Goal: Find specific page/section: Find specific page/section

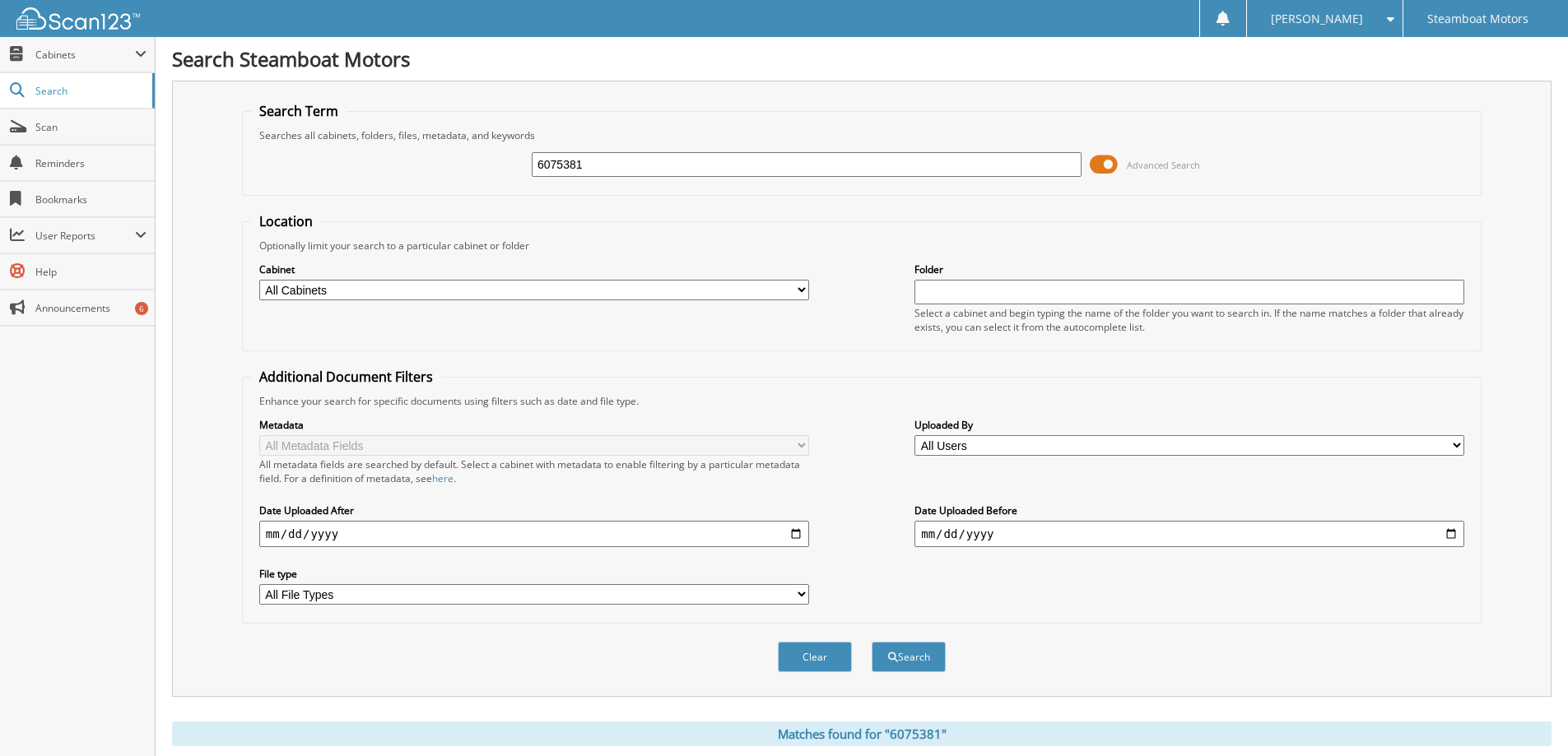
drag, startPoint x: 618, startPoint y: 167, endPoint x: 286, endPoint y: 161, distance: 332.1
click at [286, 161] on div "6075381 Advanced Search" at bounding box center [862, 165] width 1222 height 44
type input "6072883"
click at [872, 642] on button "Search" at bounding box center [908, 657] width 74 height 31
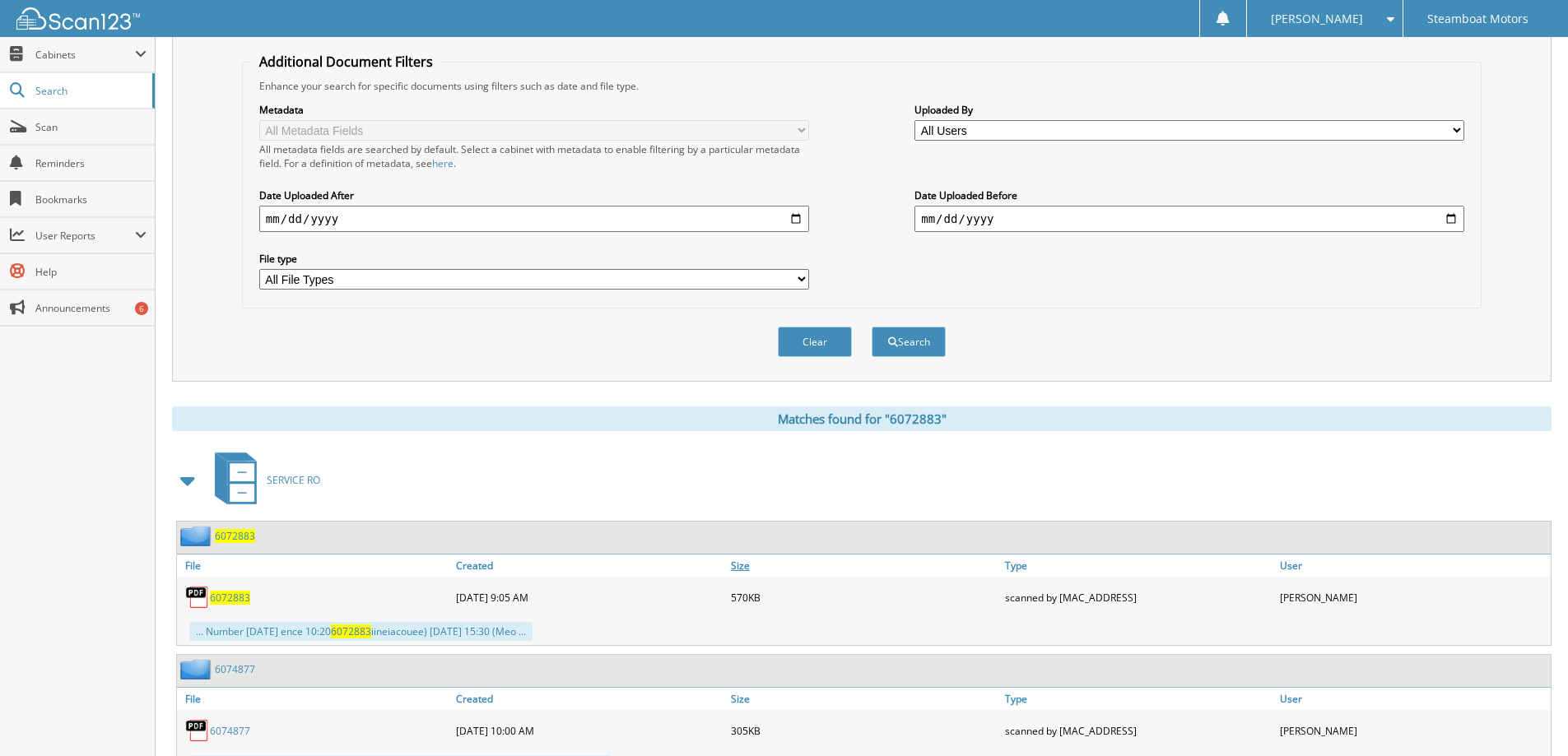
scroll to position [329, 0]
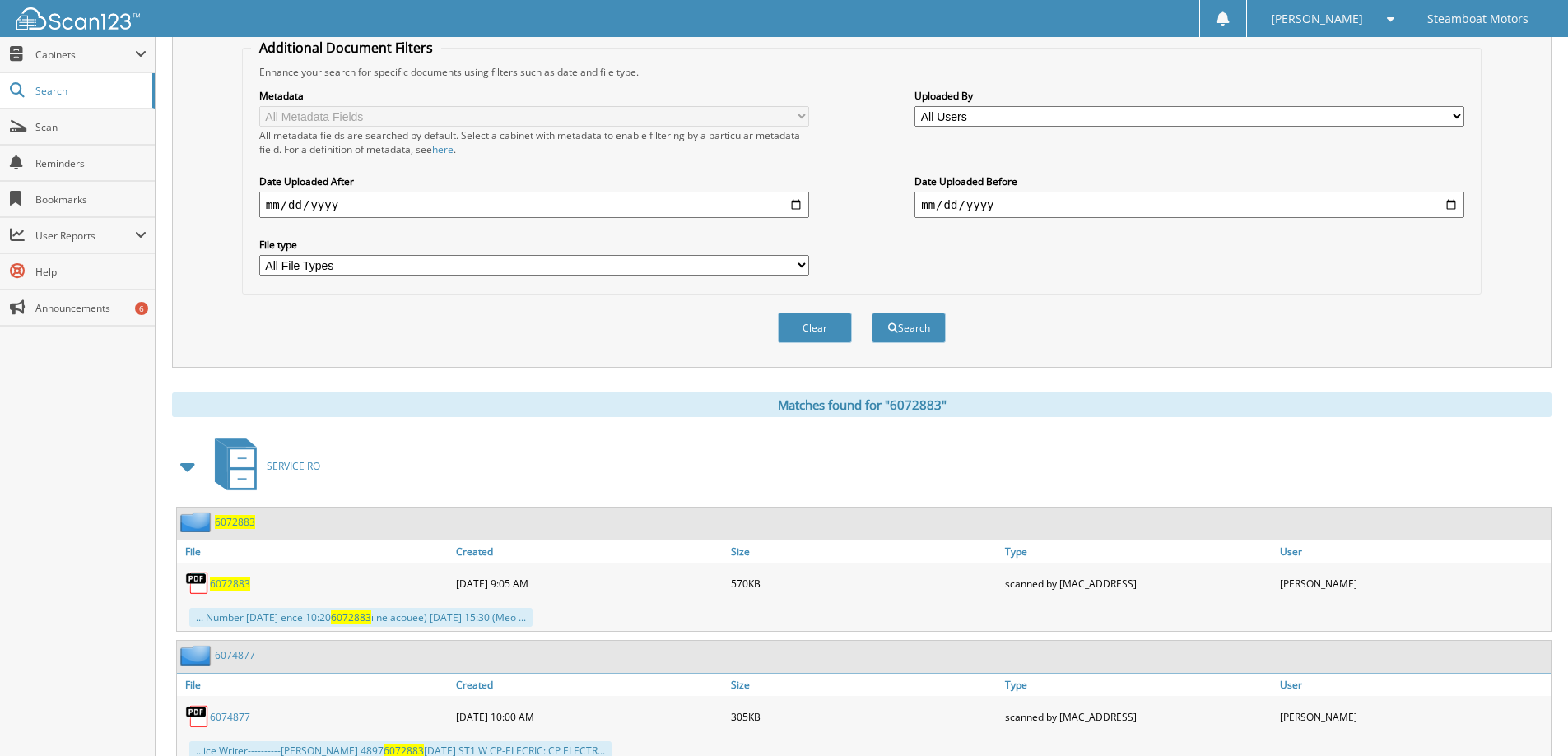
click at [241, 579] on span "6072883" at bounding box center [230, 583] width 40 height 14
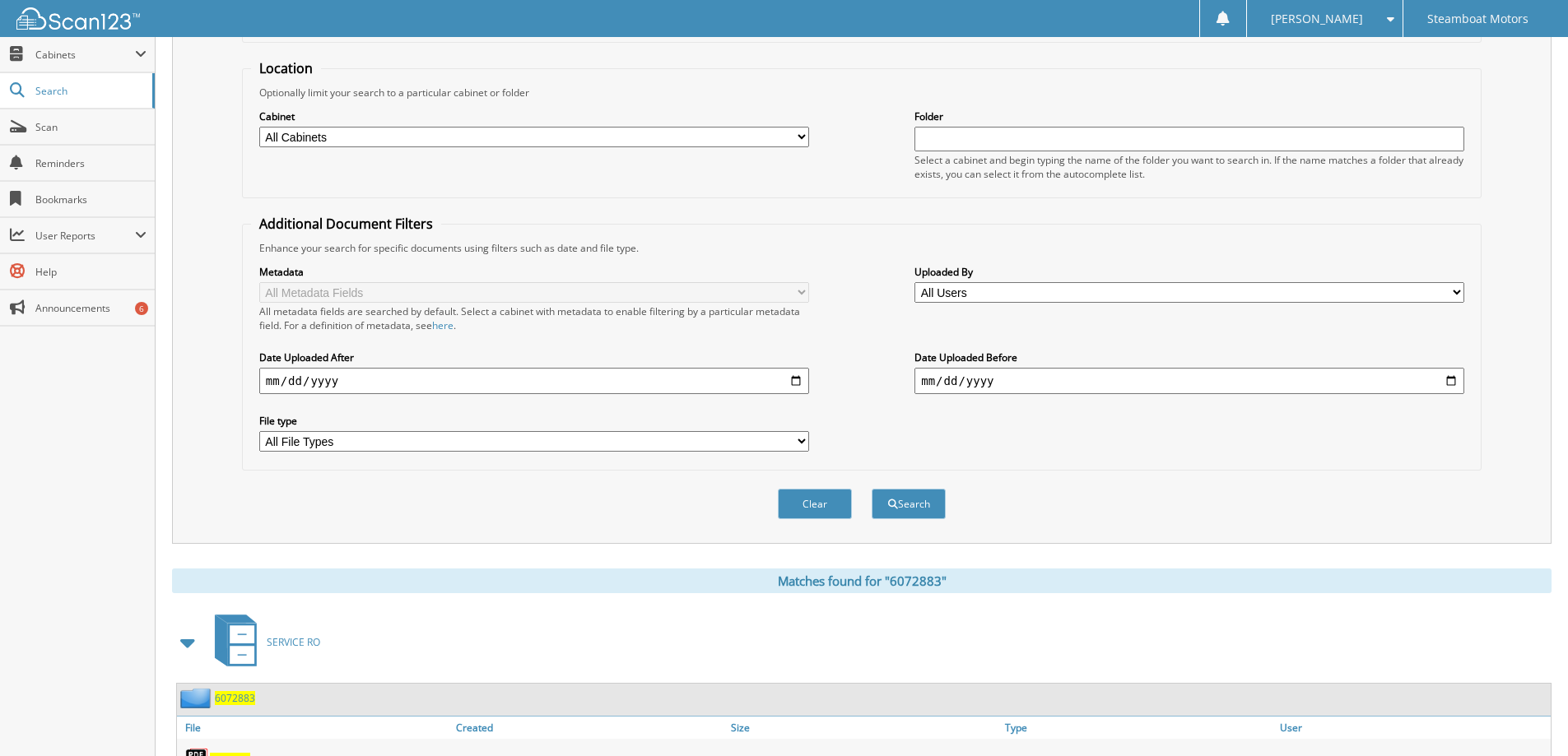
scroll to position [0, 0]
